Goal: Transaction & Acquisition: Purchase product/service

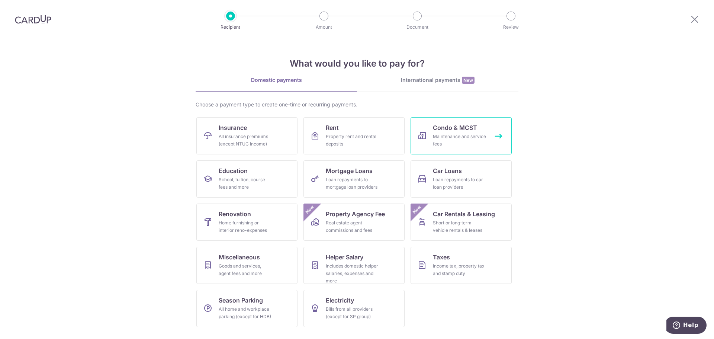
click at [459, 144] on div "Maintenance and service fees" at bounding box center [460, 140] width 54 height 15
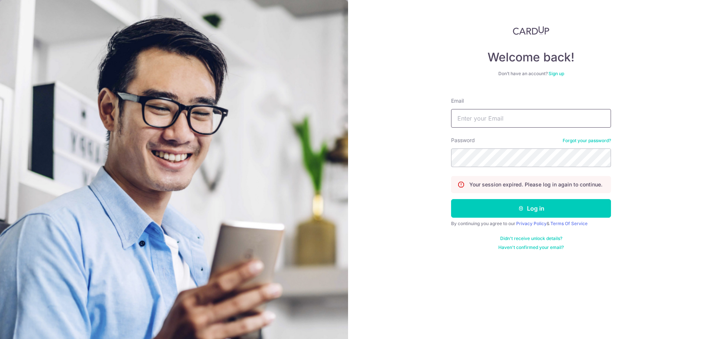
click at [500, 115] on input "Email" at bounding box center [531, 118] width 160 height 19
click at [480, 118] on input "Email" at bounding box center [531, 118] width 160 height 19
type input "[PERSON_NAME][EMAIL_ADDRESS][DOMAIN_NAME]"
click at [451, 199] on button "Log in" at bounding box center [531, 208] width 160 height 19
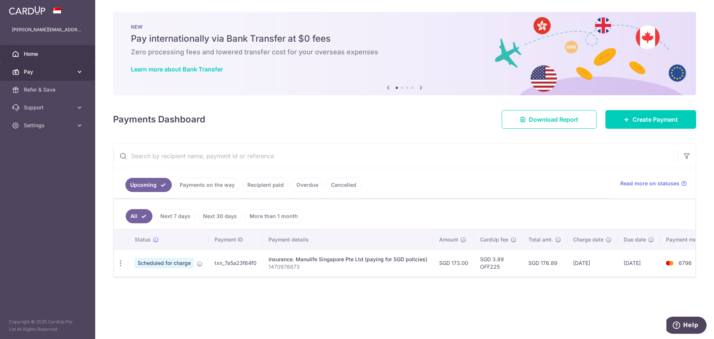
click at [42, 71] on span "Pay" at bounding box center [48, 71] width 49 height 7
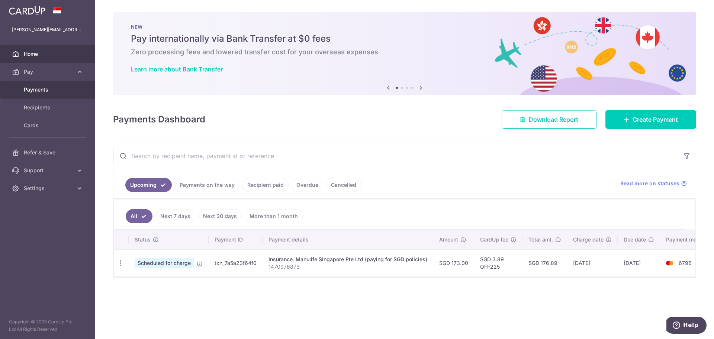
click at [46, 88] on span "Payments" at bounding box center [48, 89] width 49 height 7
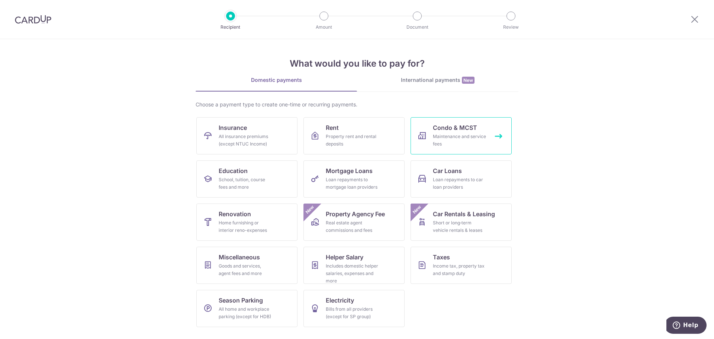
click at [432, 129] on link "Condo & MCST Maintenance and service fees" at bounding box center [461, 135] width 101 height 37
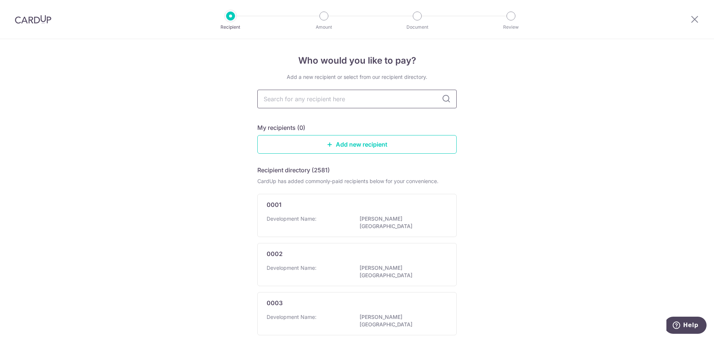
click at [312, 104] on input "text" at bounding box center [356, 99] width 199 height 19
click at [311, 102] on input "text" at bounding box center [356, 99] width 199 height 19
click at [314, 99] on input "text" at bounding box center [356, 99] width 199 height 19
type input "wa"
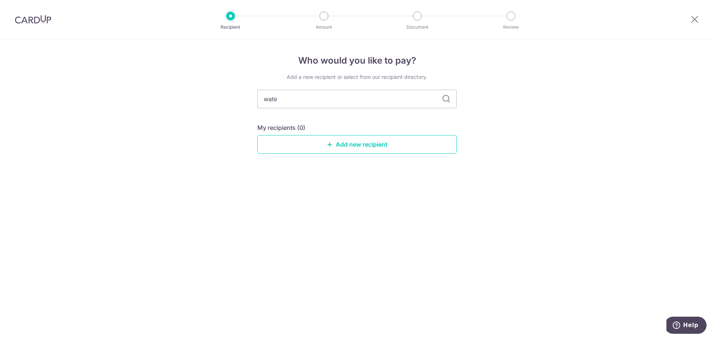
type input "water"
type input "w"
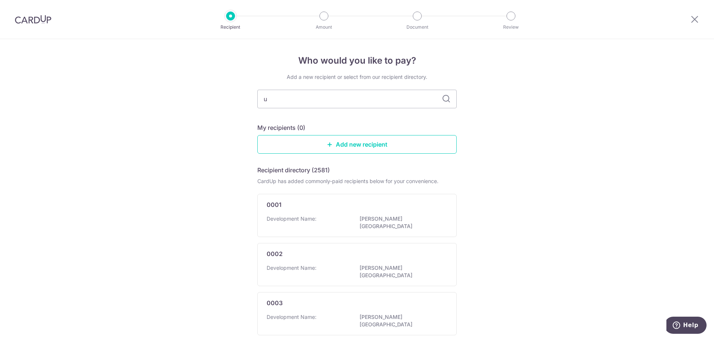
type input "ur"
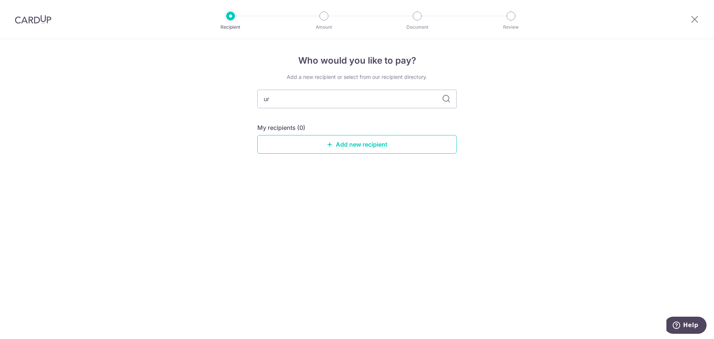
type input "u"
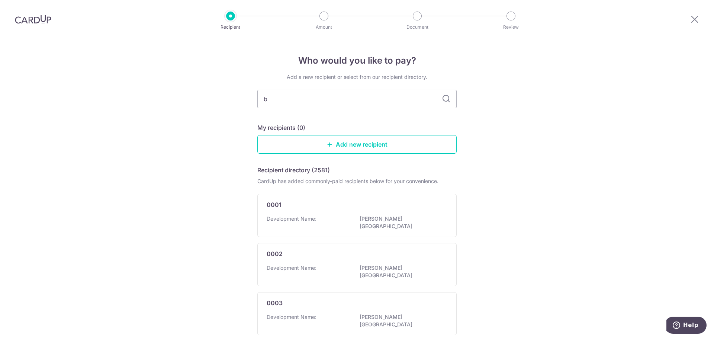
type input "be"
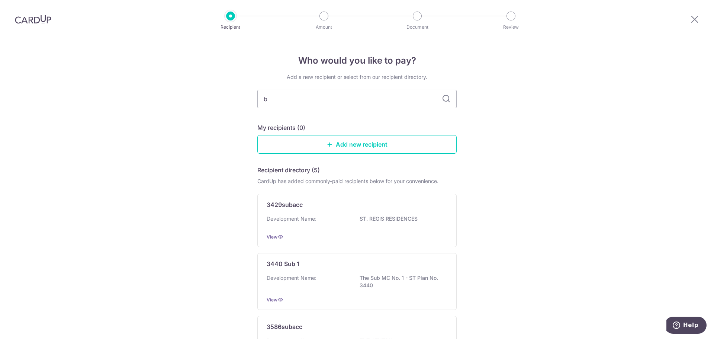
type input "be"
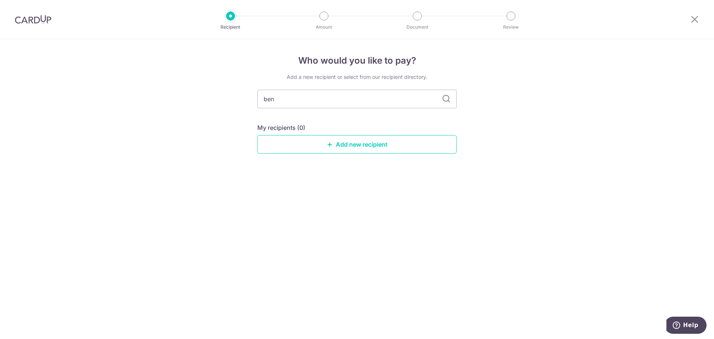
type input "beng"
type input "b"
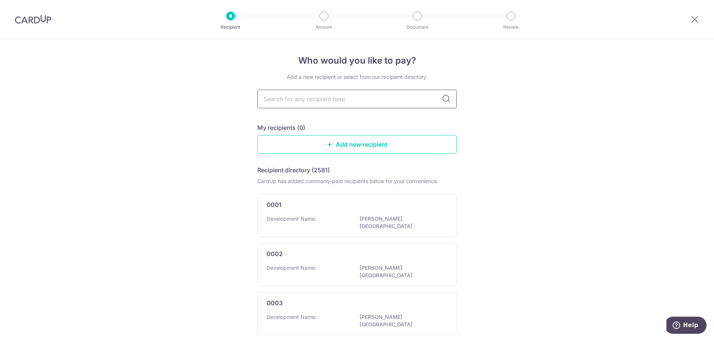
click at [316, 101] on input "text" at bounding box center [356, 99] width 199 height 19
